Goal: Information Seeking & Learning: Learn about a topic

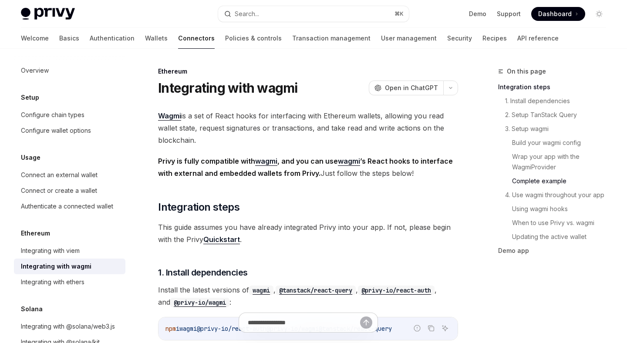
scroll to position [1635, 0]
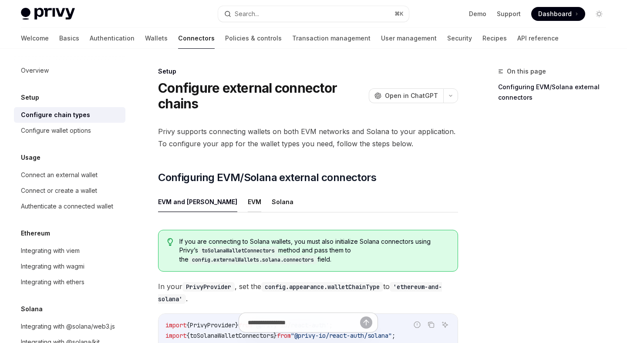
click at [248, 207] on button "EVM" at bounding box center [255, 202] width 14 height 20
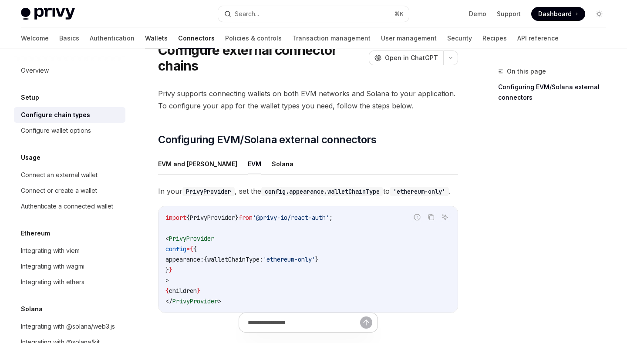
click at [145, 37] on link "Wallets" at bounding box center [156, 38] width 23 height 21
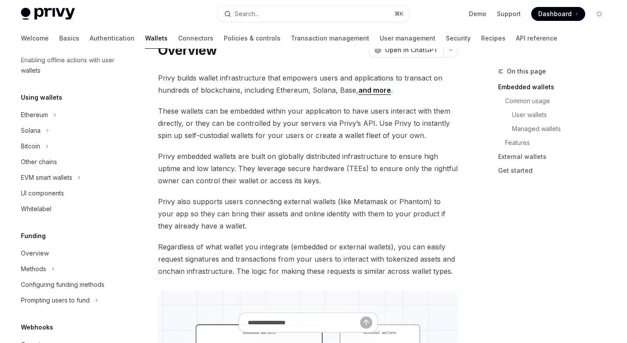
scroll to position [183, 0]
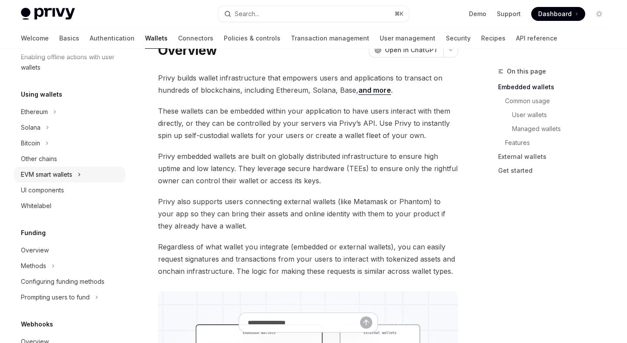
click at [78, 179] on div "EVM smart wallets" at bounding box center [70, 175] width 112 height 16
type textarea "*"
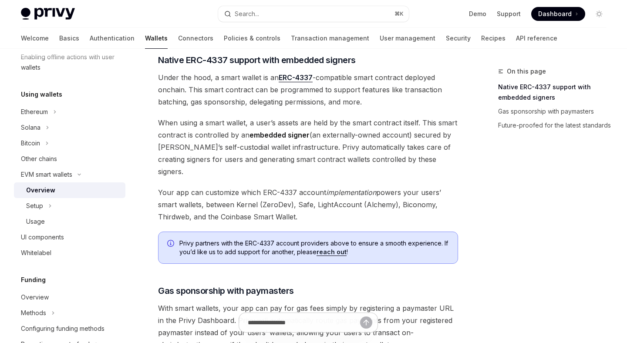
scroll to position [455, 0]
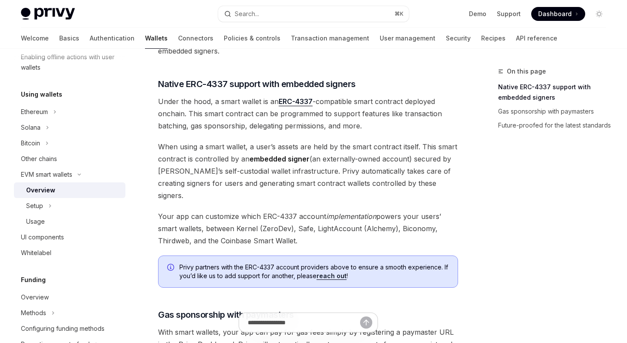
drag, startPoint x: 236, startPoint y: 216, endPoint x: 315, endPoint y: 229, distance: 80.8
click at [315, 229] on span "Your app can customize which ERC-4337 account implementation powers your users’…" at bounding box center [308, 228] width 300 height 37
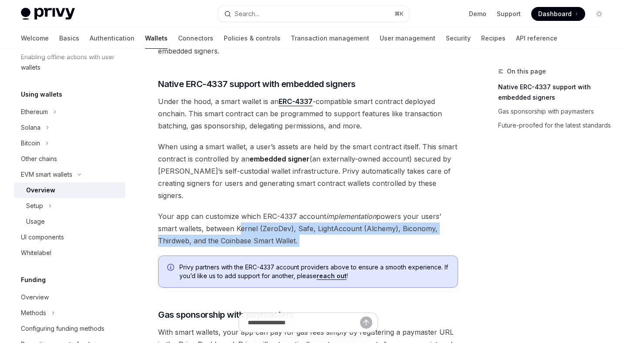
drag, startPoint x: 315, startPoint y: 229, endPoint x: 240, endPoint y: 218, distance: 76.1
click at [240, 218] on span "Your app can customize which ERC-4337 account implementation powers your users’…" at bounding box center [308, 228] width 300 height 37
